Goal: Information Seeking & Learning: Learn about a topic

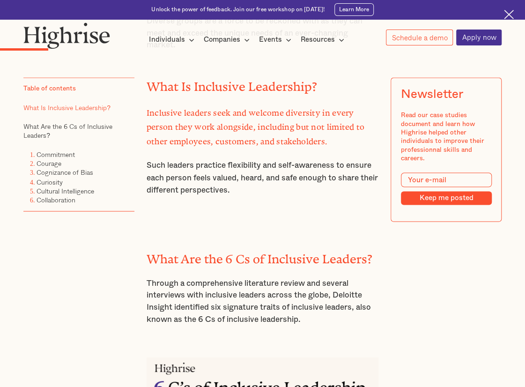
scroll to position [608, 0]
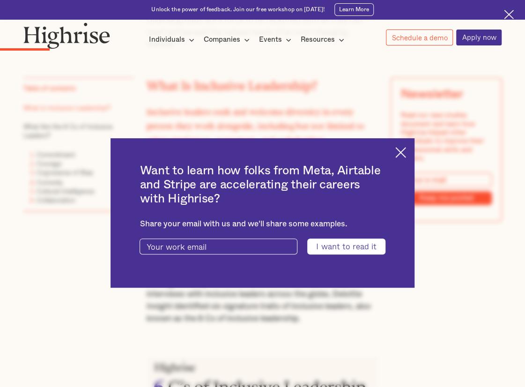
click at [403, 149] on img at bounding box center [400, 152] width 11 height 11
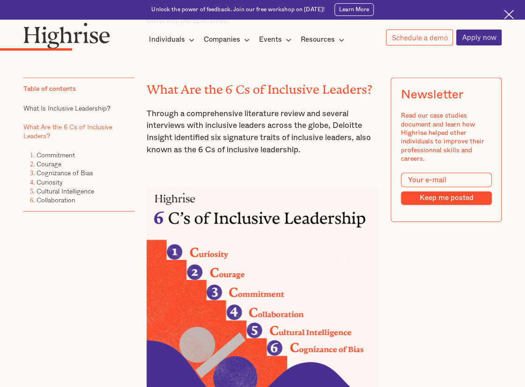
scroll to position [749, 0]
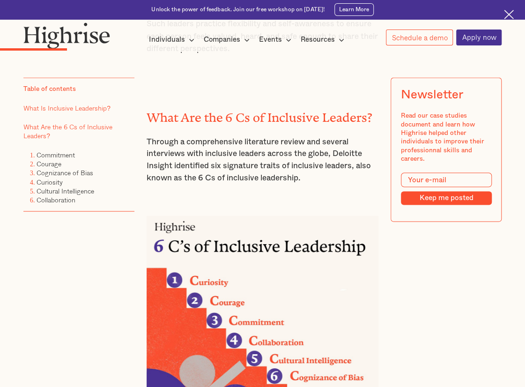
click at [89, 106] on link "What Is Inclusive Leadership?" at bounding box center [66, 107] width 87 height 10
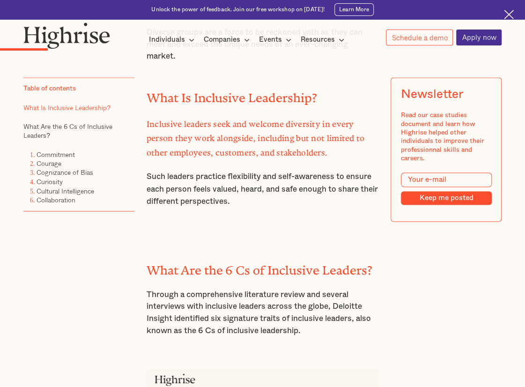
scroll to position [582, 0]
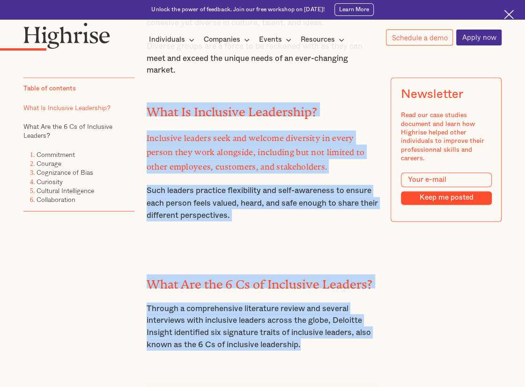
drag, startPoint x: 148, startPoint y: 114, endPoint x: 319, endPoint y: 344, distance: 286.6
copy div "What Is Inclusive Leadership? Inclusive leaders seek and welcome diversity in e…"
click at [211, 157] on strong "Inclusive leaders seek and welcome diversity in every person they work alongsid…" at bounding box center [255, 150] width 218 height 34
click at [167, 154] on strong "Inclusive leaders seek and welcome diversity in every person they work alongsid…" at bounding box center [255, 150] width 218 height 34
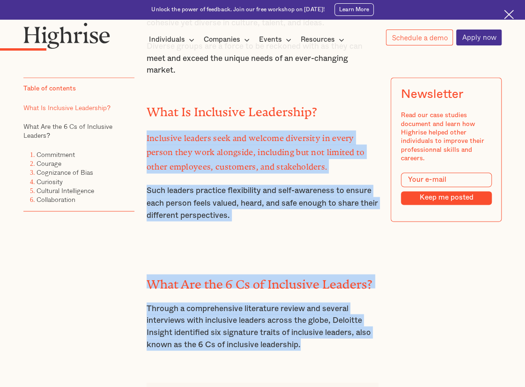
drag, startPoint x: 145, startPoint y: 142, endPoint x: 315, endPoint y: 350, distance: 268.8
copy div "Inclusive leaders seek and welcome diversity in every person they work alongsid…"
click at [279, 226] on div "As the global market rapidly expands, so does a desire for highly inclusive lea…" at bounding box center [262, 94] width 232 height 275
